Goal: Task Accomplishment & Management: Use online tool/utility

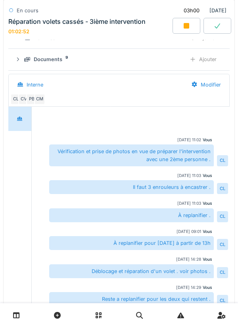
scroll to position [153, 0]
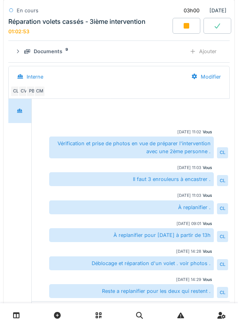
click at [30, 95] on div "PB" at bounding box center [31, 91] width 11 height 11
click at [23, 92] on div "CV" at bounding box center [23, 91] width 11 height 11
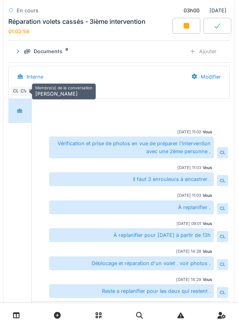
click at [124, 76] on div "Interne" at bounding box center [97, 77] width 174 height 18
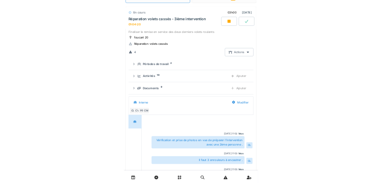
scroll to position [45, 0]
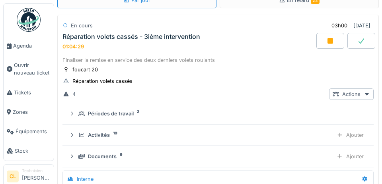
click at [27, 47] on span "Agenda" at bounding box center [31, 46] width 37 height 8
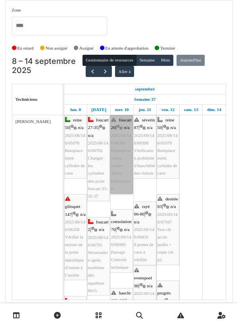
click at [121, 148] on link "foucart 20 | n/a 2025/08/146/06389 Réparation volets cassés - 3ième intervention" at bounding box center [121, 154] width 23 height 79
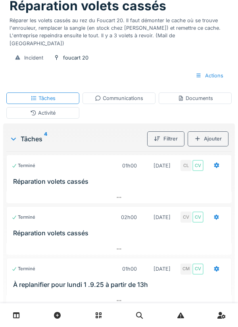
scroll to position [122, 0]
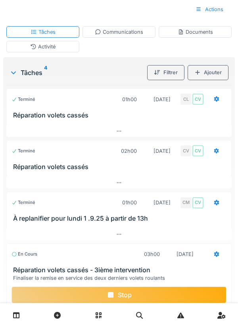
click at [126, 289] on div "Stop" at bounding box center [119, 295] width 215 height 17
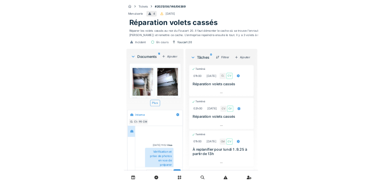
scroll to position [0, 0]
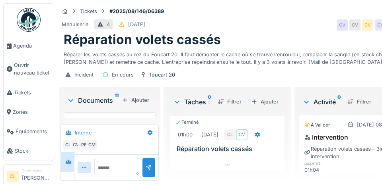
click at [24, 50] on span "Agenda" at bounding box center [31, 46] width 37 height 8
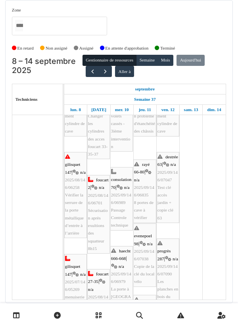
scroll to position [42, 0]
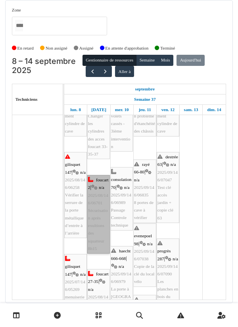
click at [94, 234] on link "foucart 2 | n/a 2025/08/146/06701 Sécurisation après exultions des squatteur 8h…" at bounding box center [98, 214] width 23 height 79
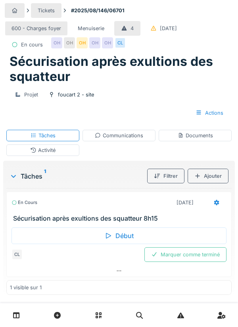
click at [123, 244] on div "Début" at bounding box center [119, 236] width 215 height 17
